Goal: Task Accomplishment & Management: Manage account settings

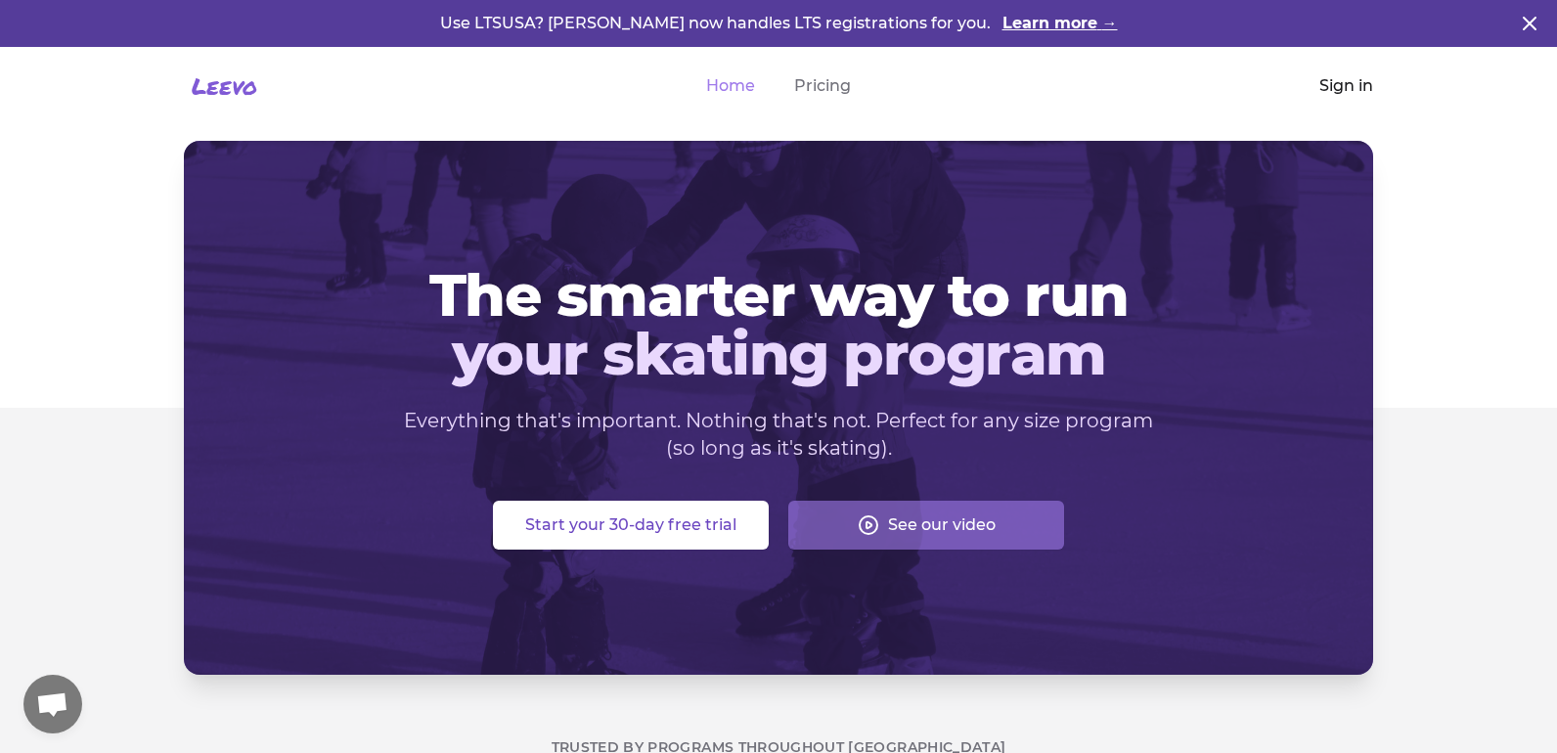
click at [1333, 86] on link "Sign in" at bounding box center [1346, 85] width 54 height 23
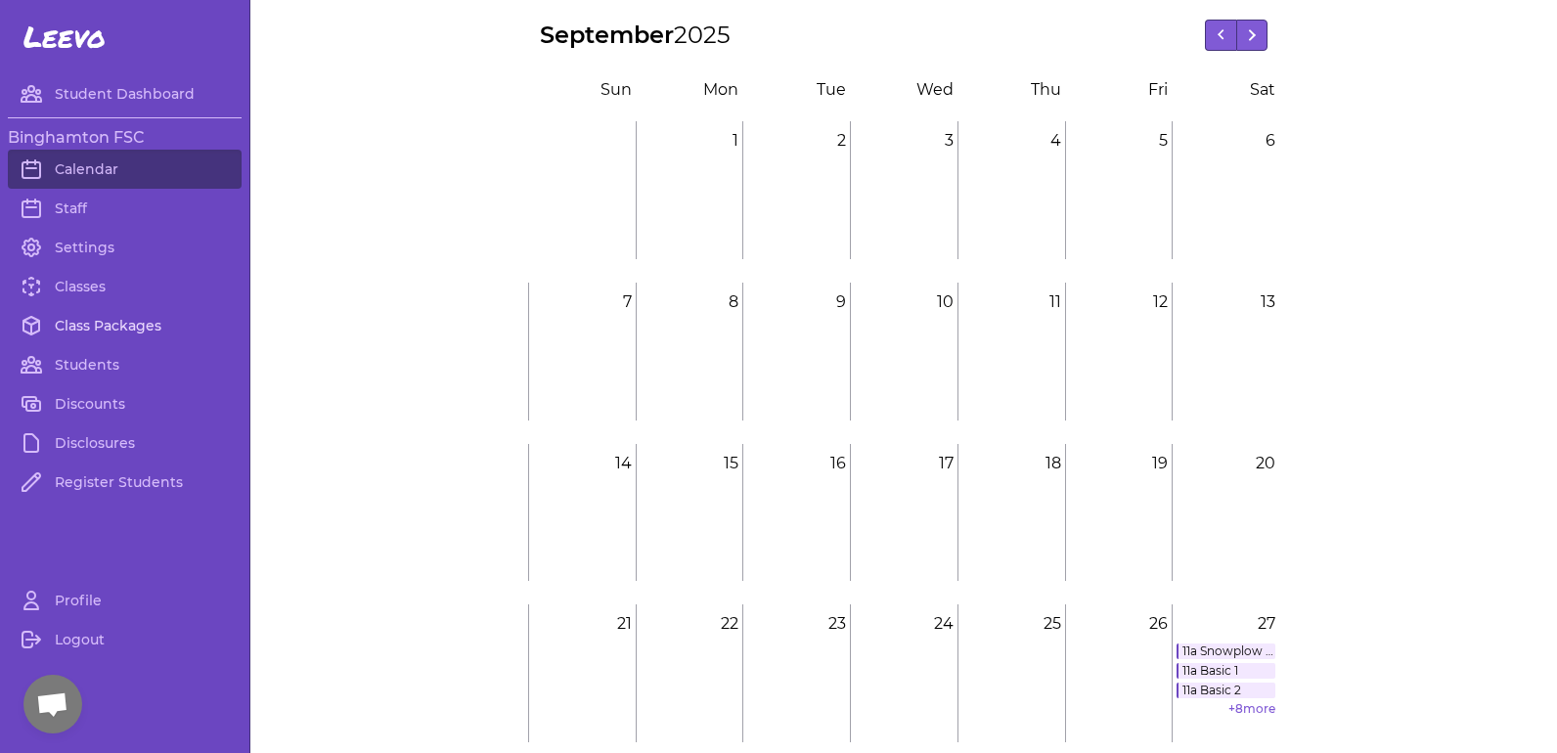
click at [77, 333] on link "Class Packages" at bounding box center [125, 325] width 234 height 39
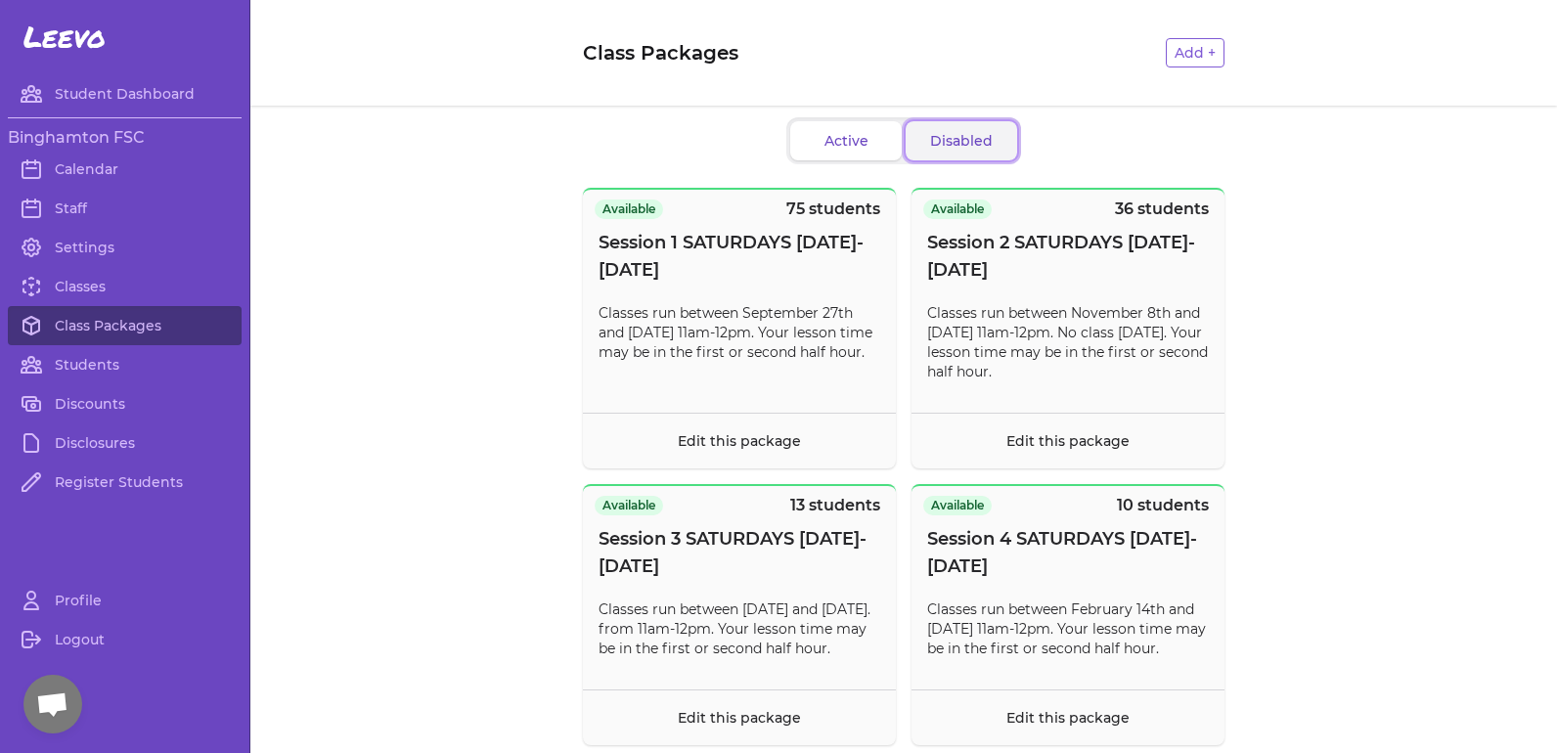
click at [973, 143] on button "Disabled" at bounding box center [960, 140] width 111 height 39
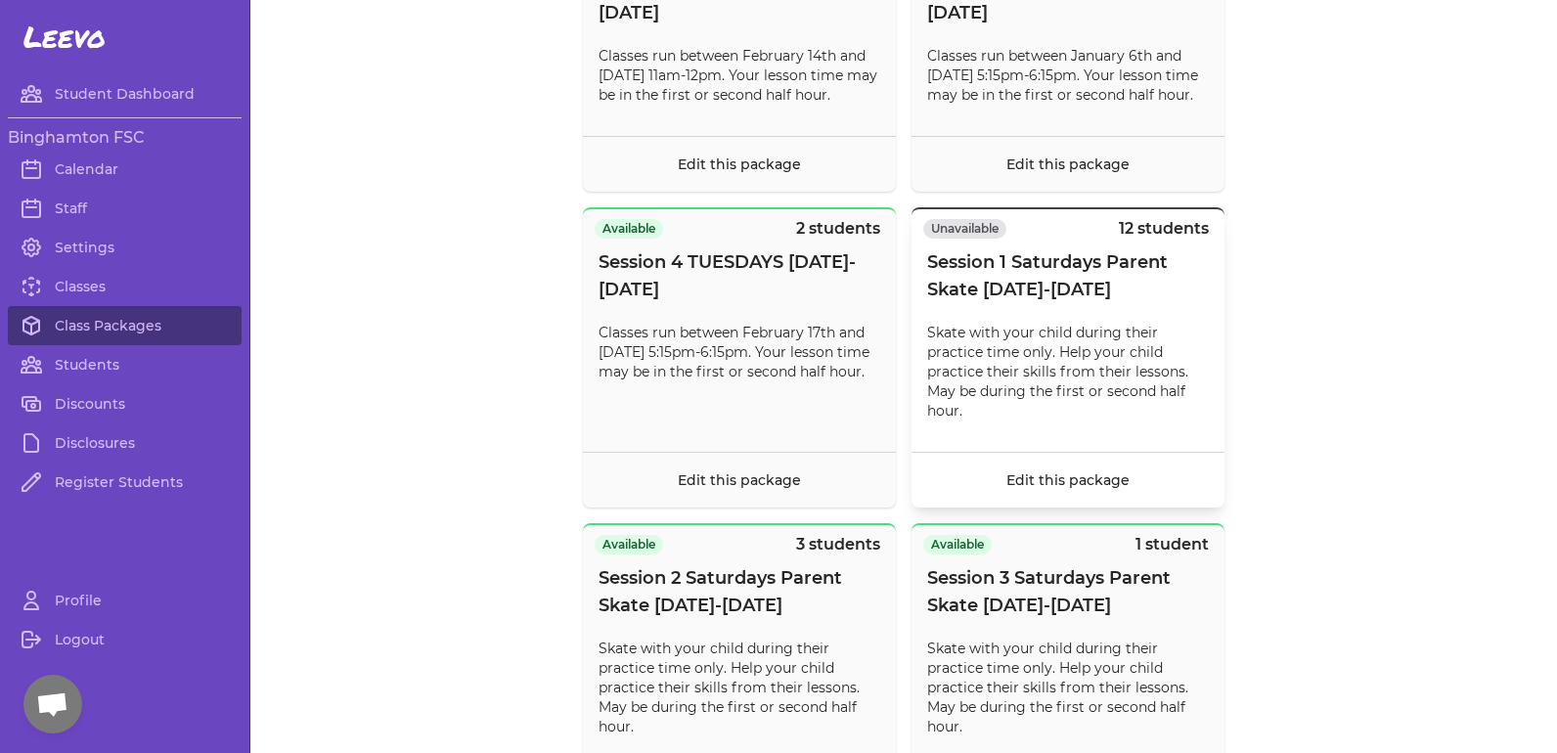
scroll to position [8112, 0]
click at [1055, 507] on footer "Edit this package" at bounding box center [1067, 479] width 313 height 56
click at [1055, 488] on link "Edit this package" at bounding box center [1067, 479] width 123 height 18
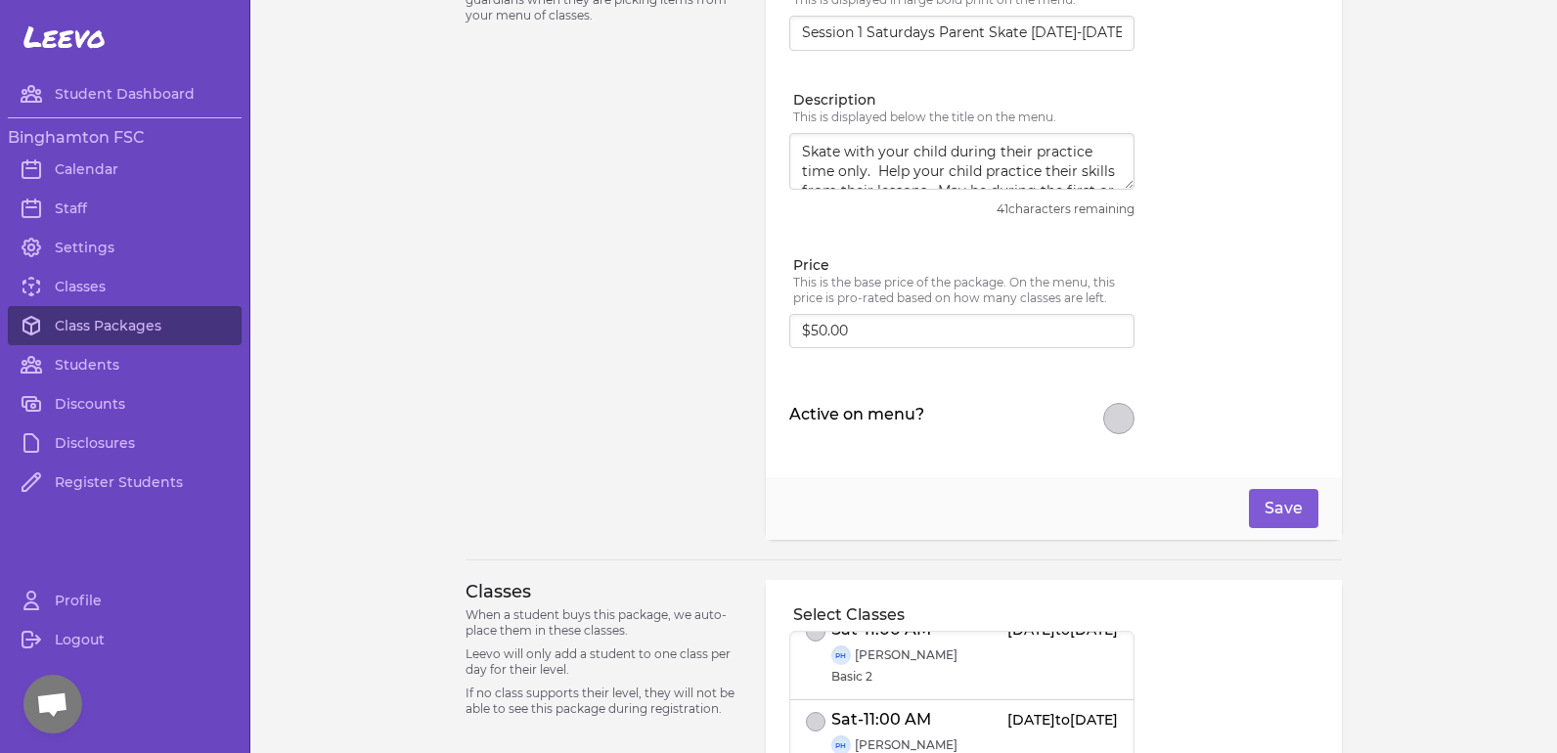
scroll to position [63, 0]
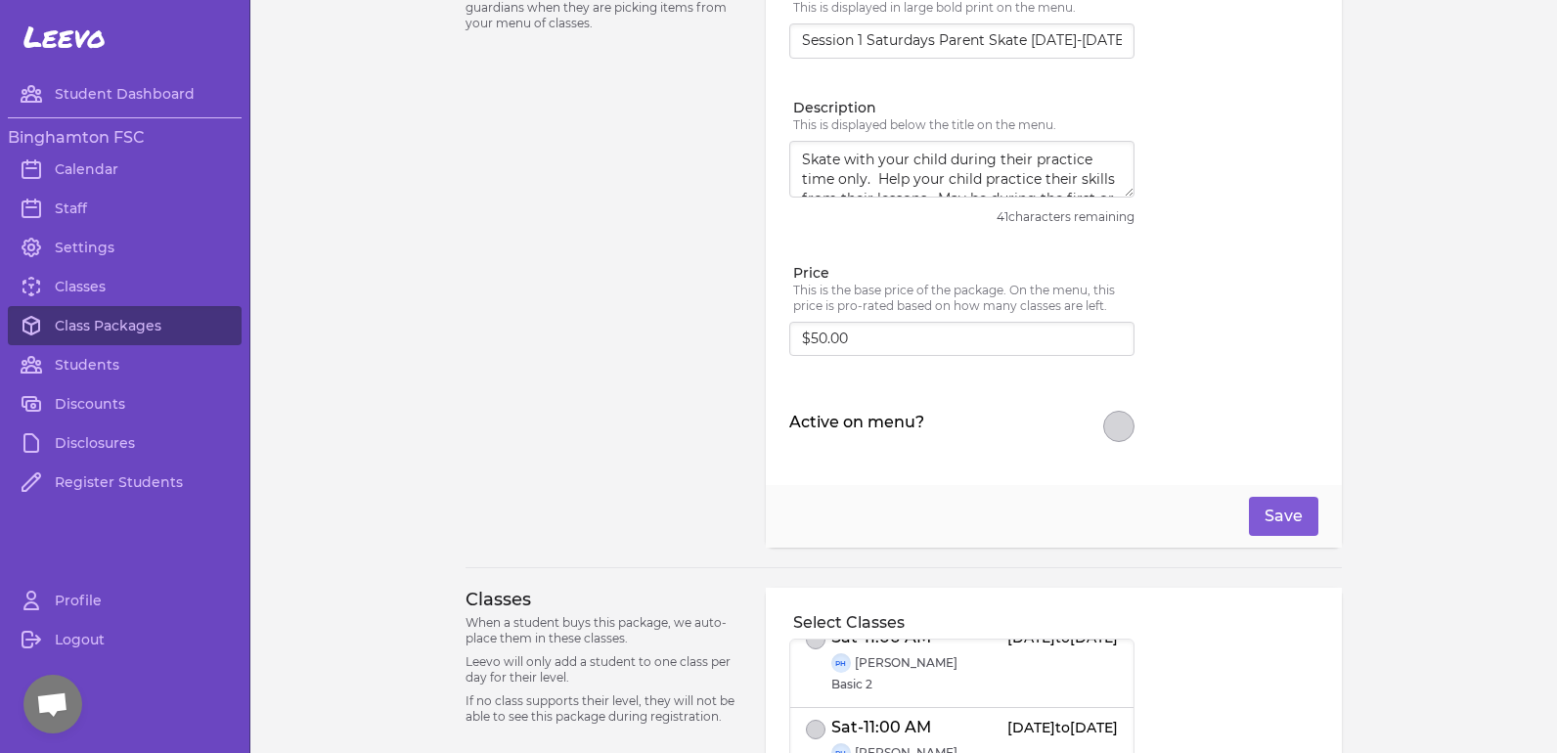
click at [1112, 427] on button "Active on menu?" at bounding box center [1118, 426] width 31 height 31
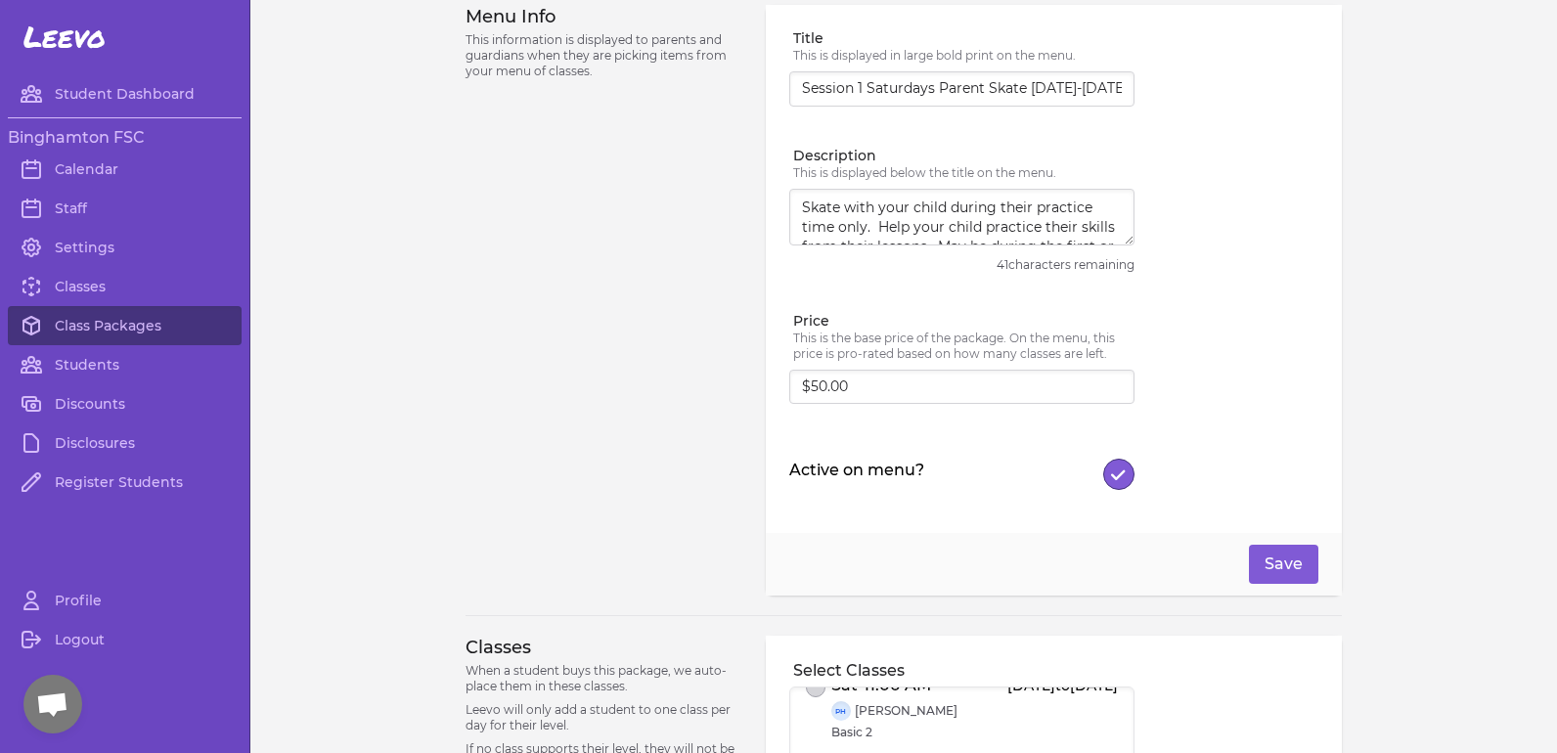
scroll to position [38, 0]
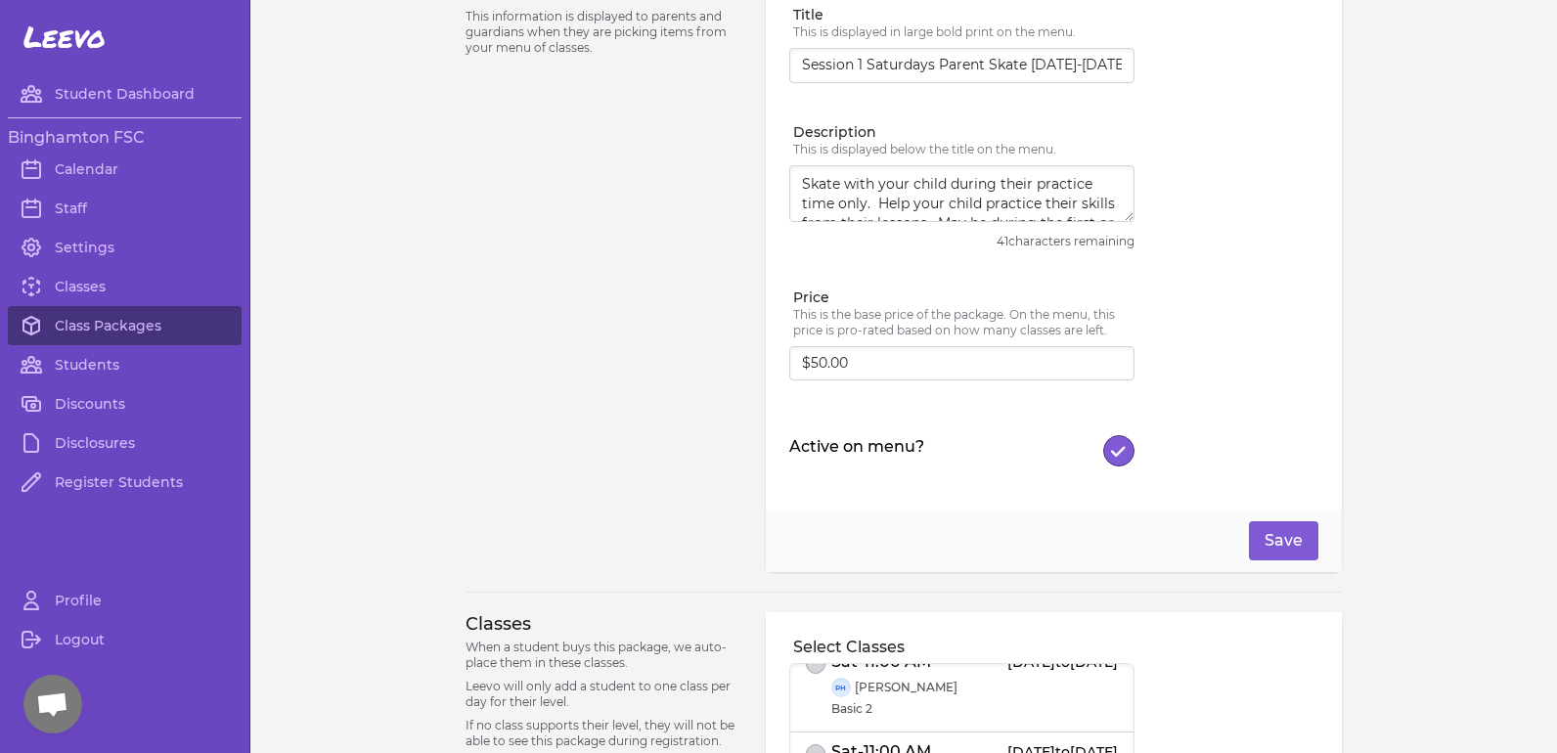
click at [1116, 455] on icon "button" at bounding box center [1114, 454] width 4 height 4
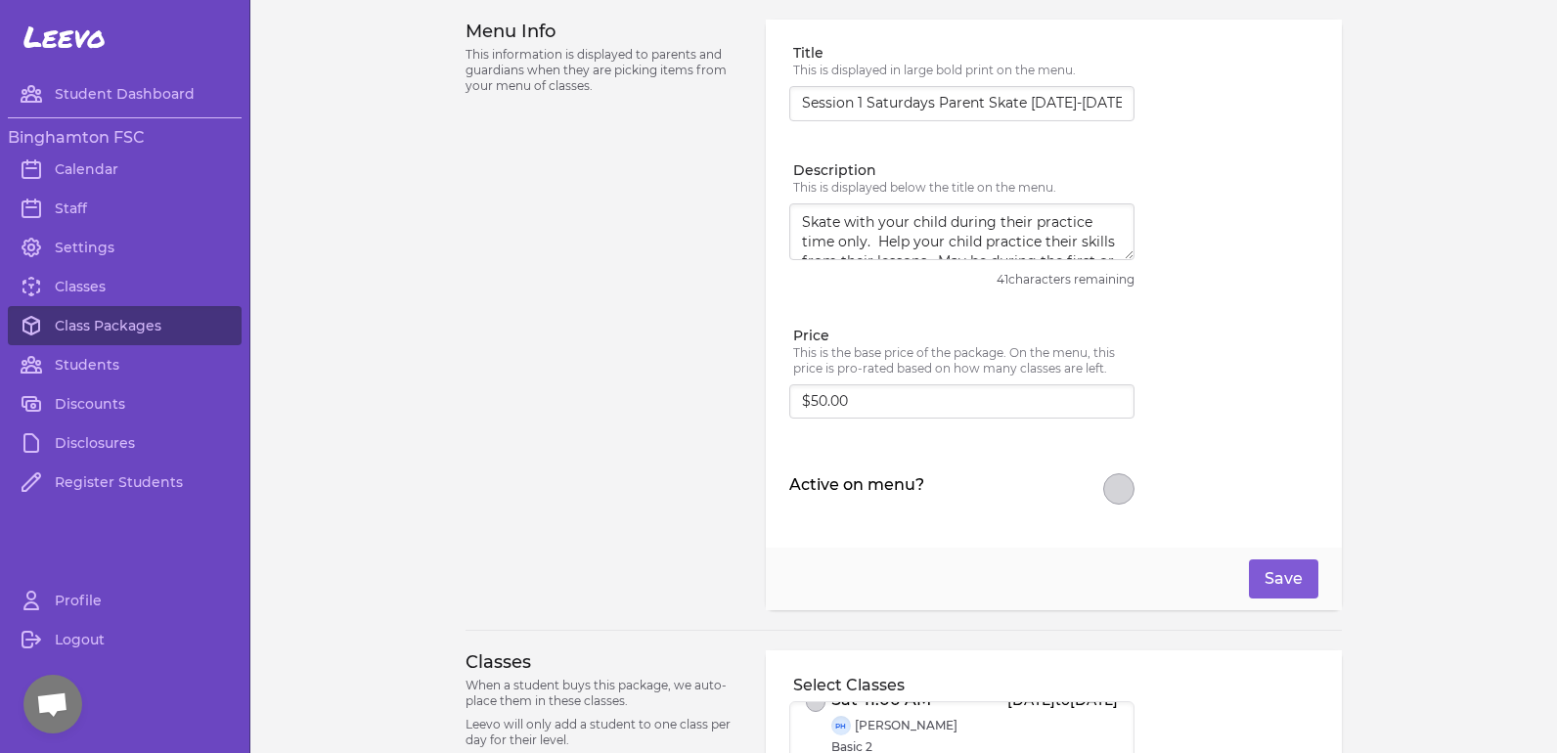
scroll to position [0, 0]
